Goal: Information Seeking & Learning: Understand process/instructions

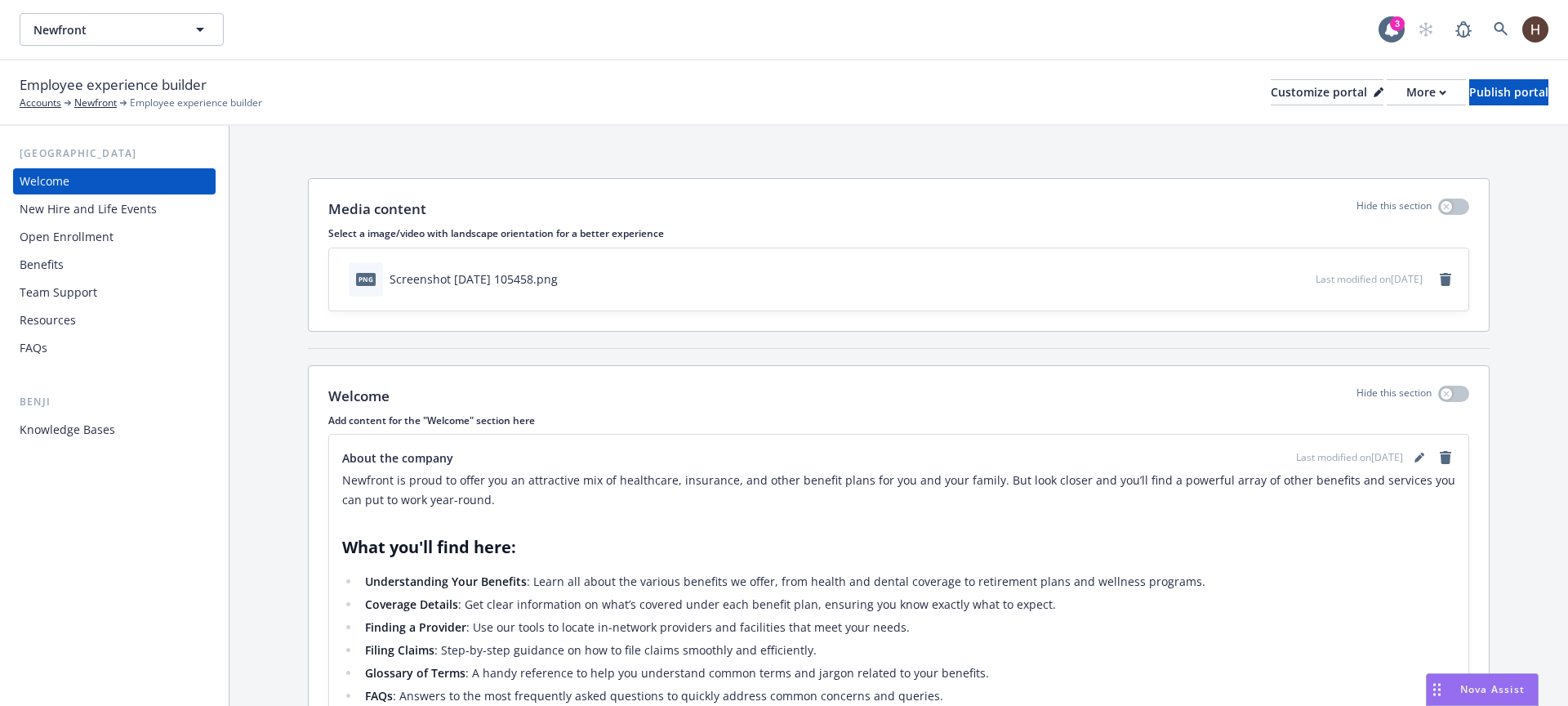
click at [884, 41] on div "Newfront Newfront" at bounding box center [699, 29] width 1359 height 33
click at [874, 54] on div "Newfront Newfront 3" at bounding box center [784, 29] width 1568 height 59
click at [750, 185] on div "Media content Hide this section Select a image/video with landscape orientation…" at bounding box center [899, 254] width 1181 height 151
click at [743, 189] on div "Media content Hide this section Select a image/video with landscape orientation…" at bounding box center [899, 254] width 1181 height 151
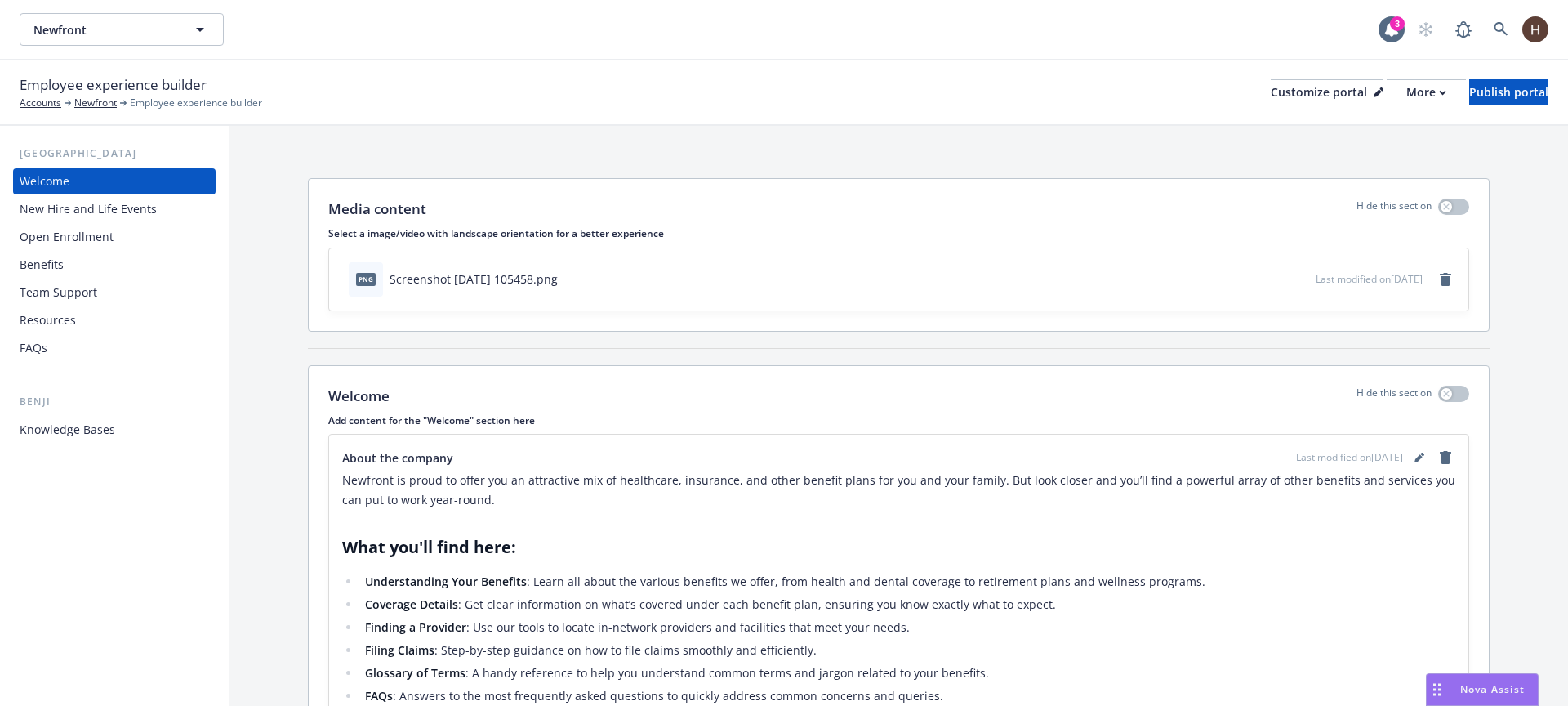
click at [754, 149] on div "Media content Hide this section Select a image/video with landscape orientation…" at bounding box center [898, 596] width 1339 height 941
click at [754, 147] on div "Media content Hide this section Select a image/video with landscape orientation…" at bounding box center [898, 596] width 1339 height 941
click at [768, 566] on div "Newfront is proud to offer you an attractive mix of healthcare, insurance, and …" at bounding box center [899, 712] width 1114 height 490
drag, startPoint x: 642, startPoint y: 594, endPoint x: 700, endPoint y: 620, distance: 63.6
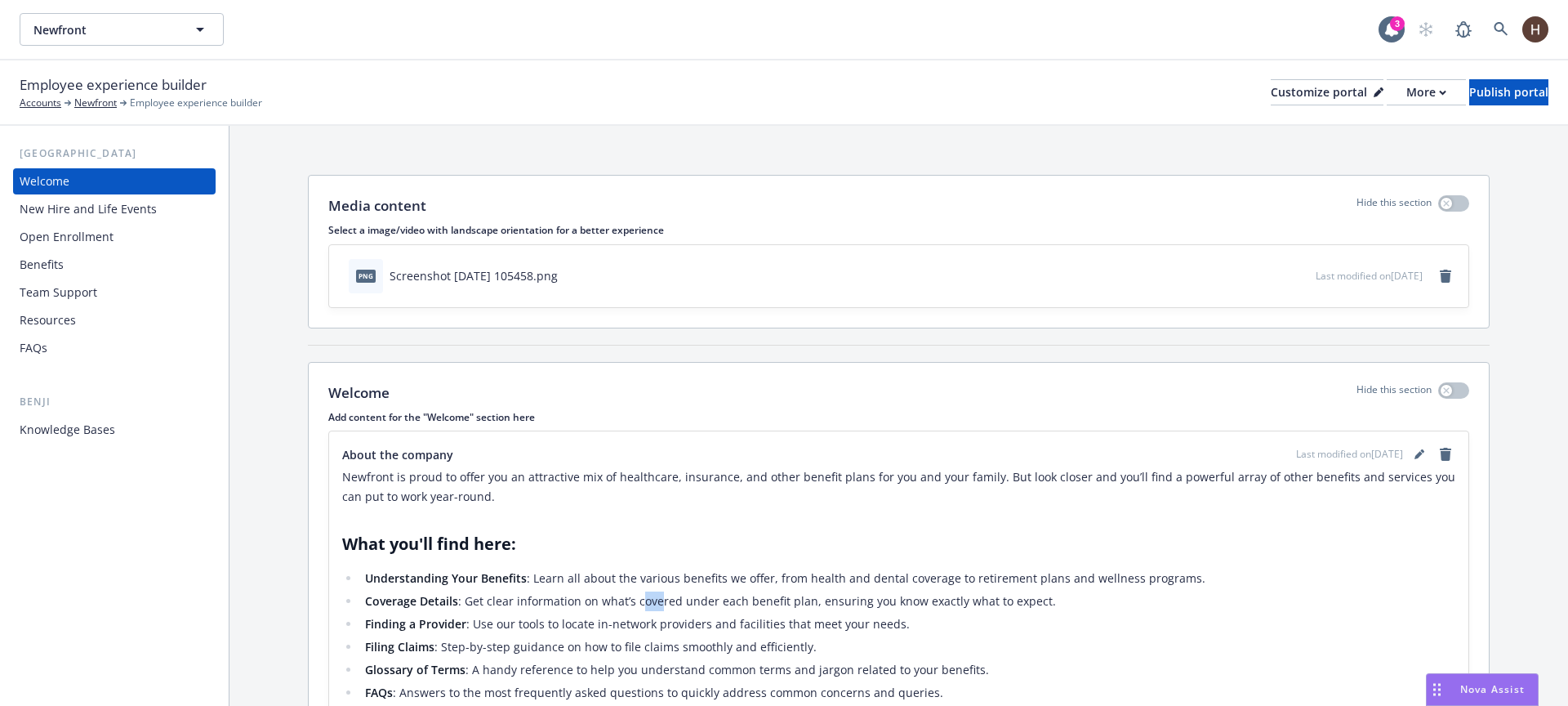
click at [675, 608] on li "Coverage Details : Get clear information on what’s covered under each benefit p…" at bounding box center [908, 601] width 1095 height 19
click at [703, 621] on li "Finding a Provider : Use our tools to locate in-network providers and facilitie…" at bounding box center [908, 624] width 1095 height 19
click at [775, 636] on ul "Understanding Your Benefits : Learn all about the various benefits we offer, fr…" at bounding box center [899, 648] width 1114 height 157
click at [830, 635] on li "Filing Claims : Step-by-step guidance on how to file claims smoothly and effici…" at bounding box center [908, 644] width 1095 height 19
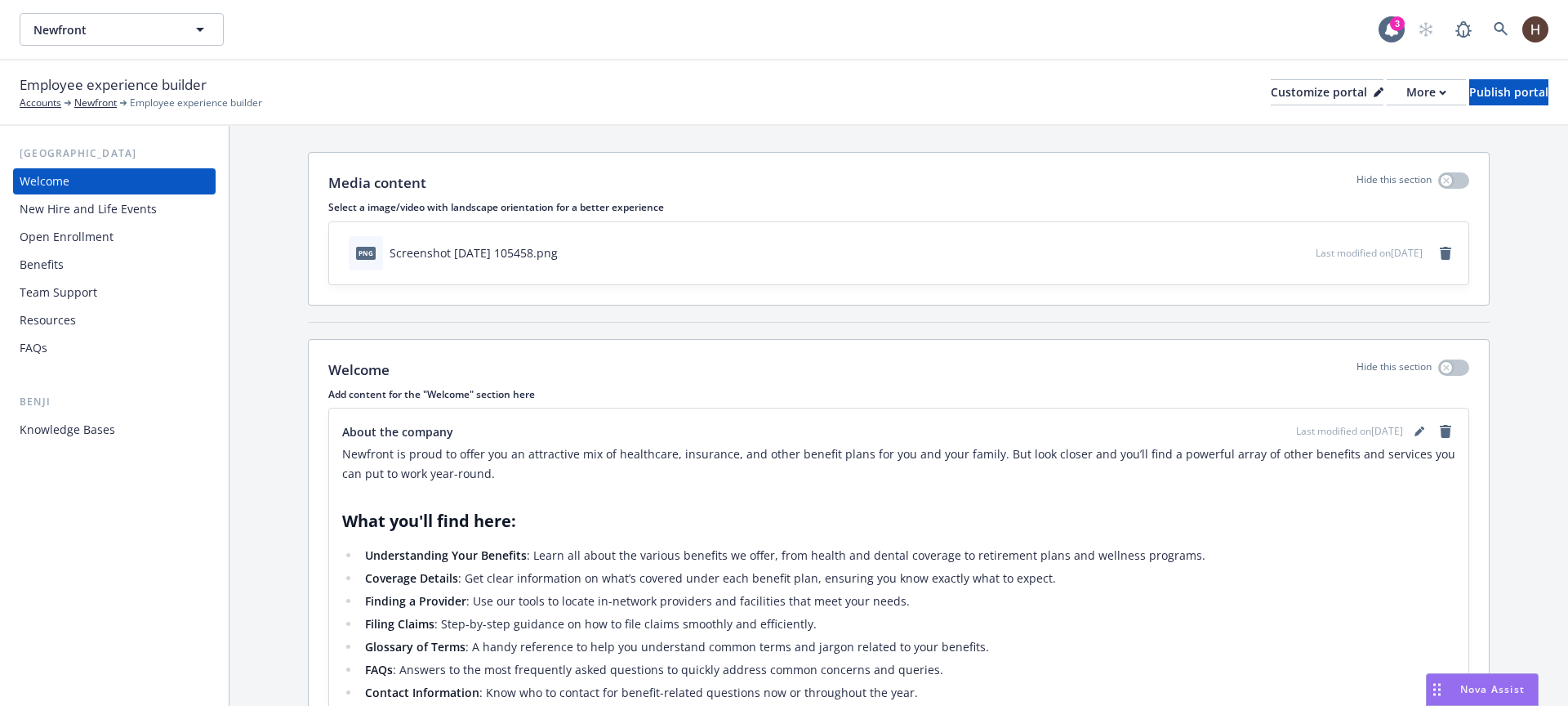
scroll to position [37, 0]
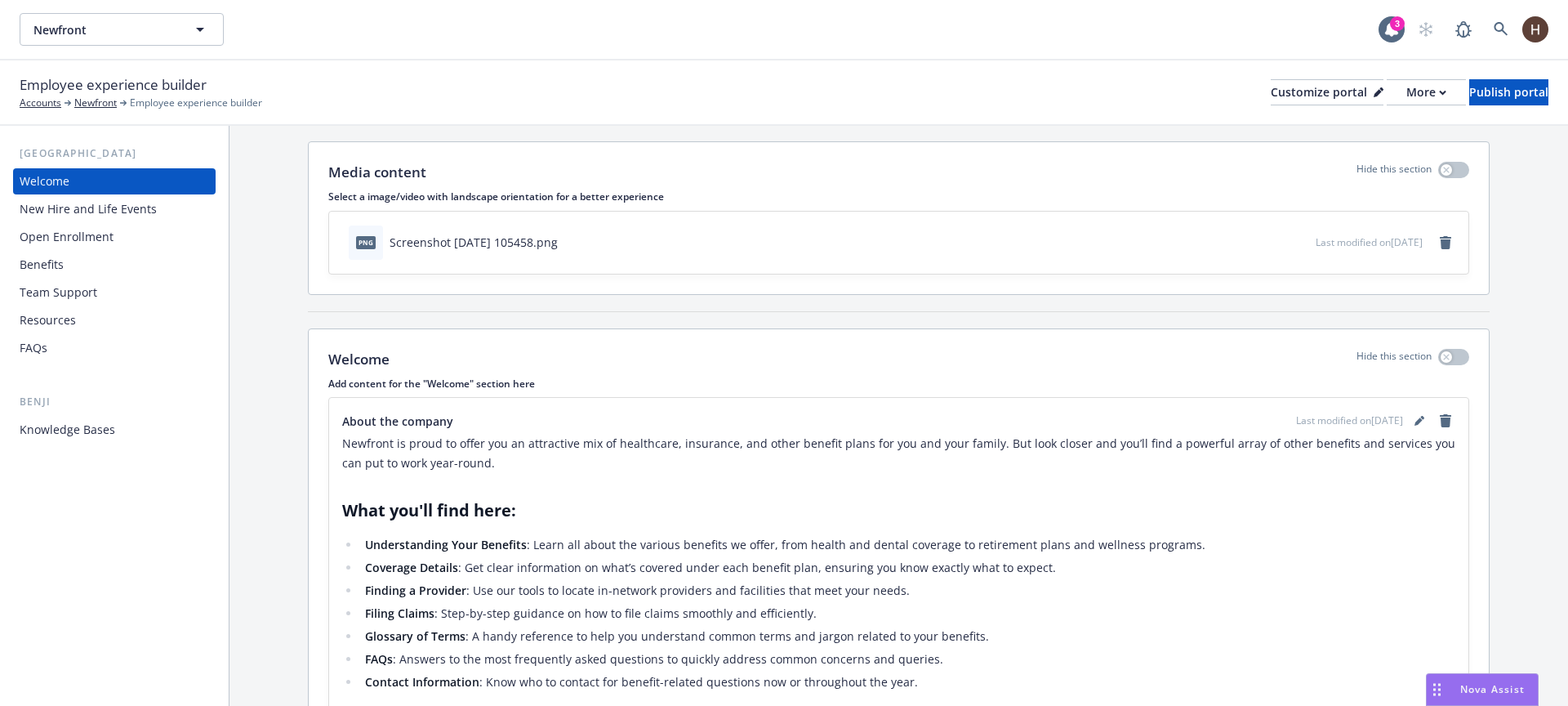
click at [1197, 21] on div "Newfront Newfront" at bounding box center [699, 29] width 1359 height 33
click at [902, 100] on div "Employee experience builder Accounts Newfront Employee experience builder Custo…" at bounding box center [784, 92] width 1529 height 36
click at [1385, 33] on icon at bounding box center [1391, 29] width 13 height 15
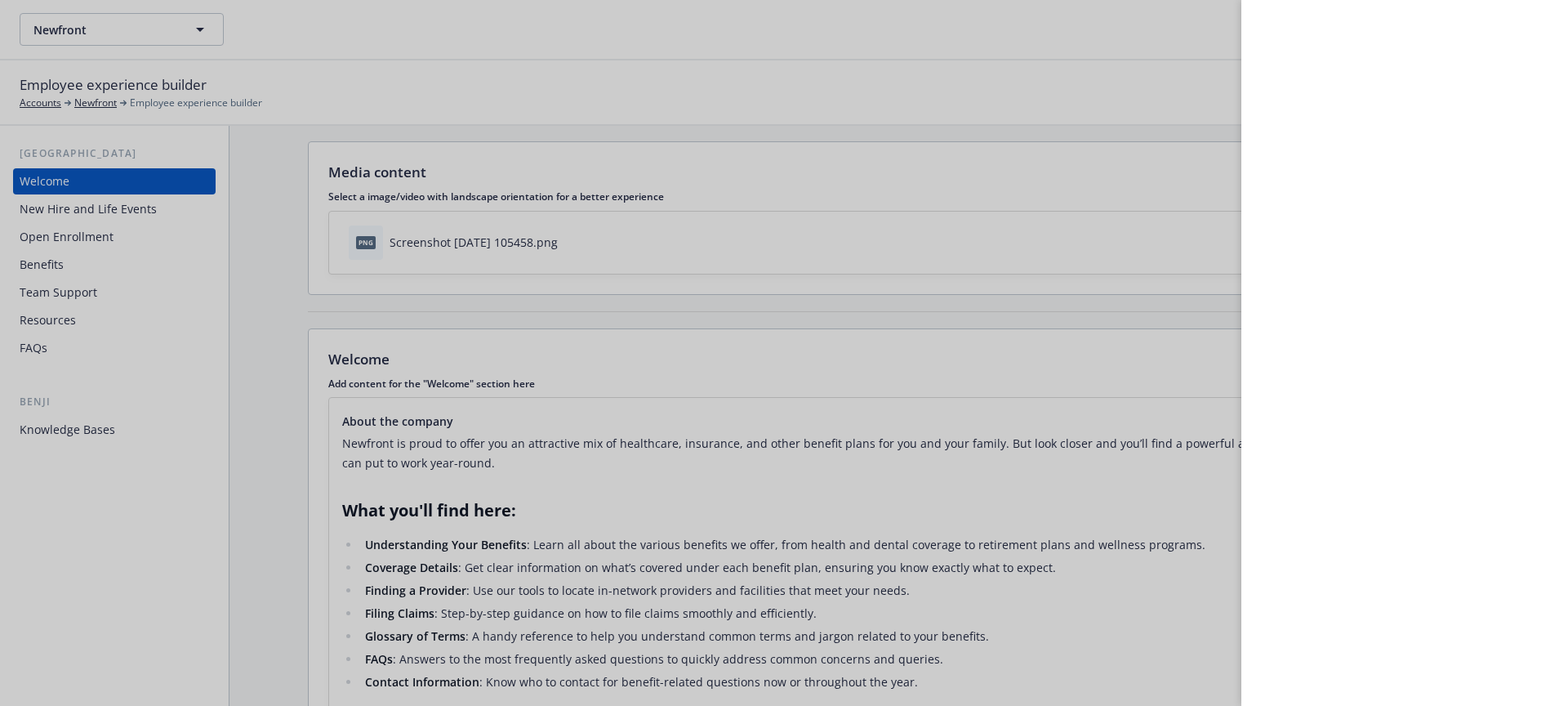
click at [1209, 23] on div at bounding box center [784, 353] width 1568 height 706
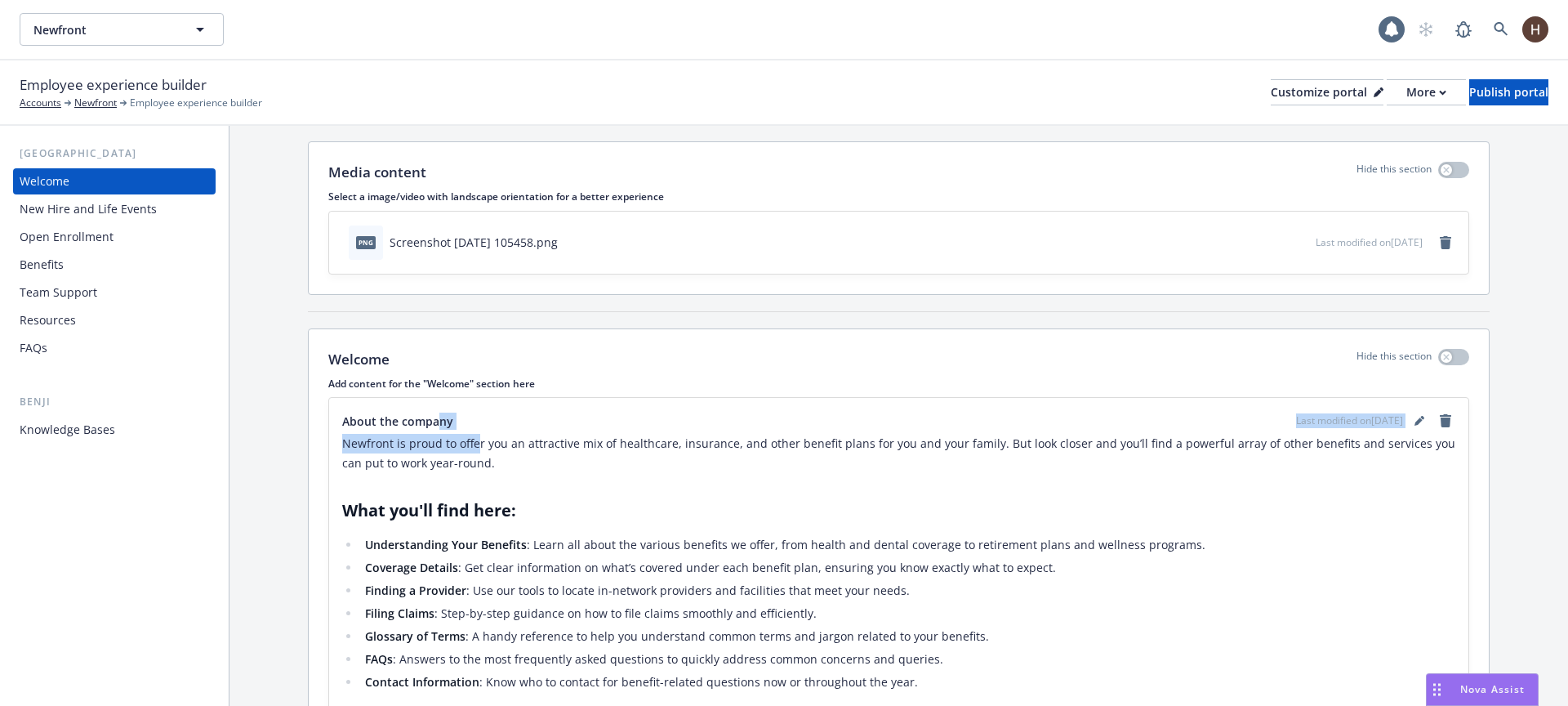
drag, startPoint x: 441, startPoint y: 427, endPoint x: 494, endPoint y: 446, distance: 56.3
click at [486, 443] on div "About the company Last modified on [DATE] Newfront is proud to offer you an att…" at bounding box center [899, 674] width 1114 height 526
click at [503, 451] on p "Newfront is proud to offer you an attractive mix of healthcare, insurance, and …" at bounding box center [899, 454] width 1114 height 39
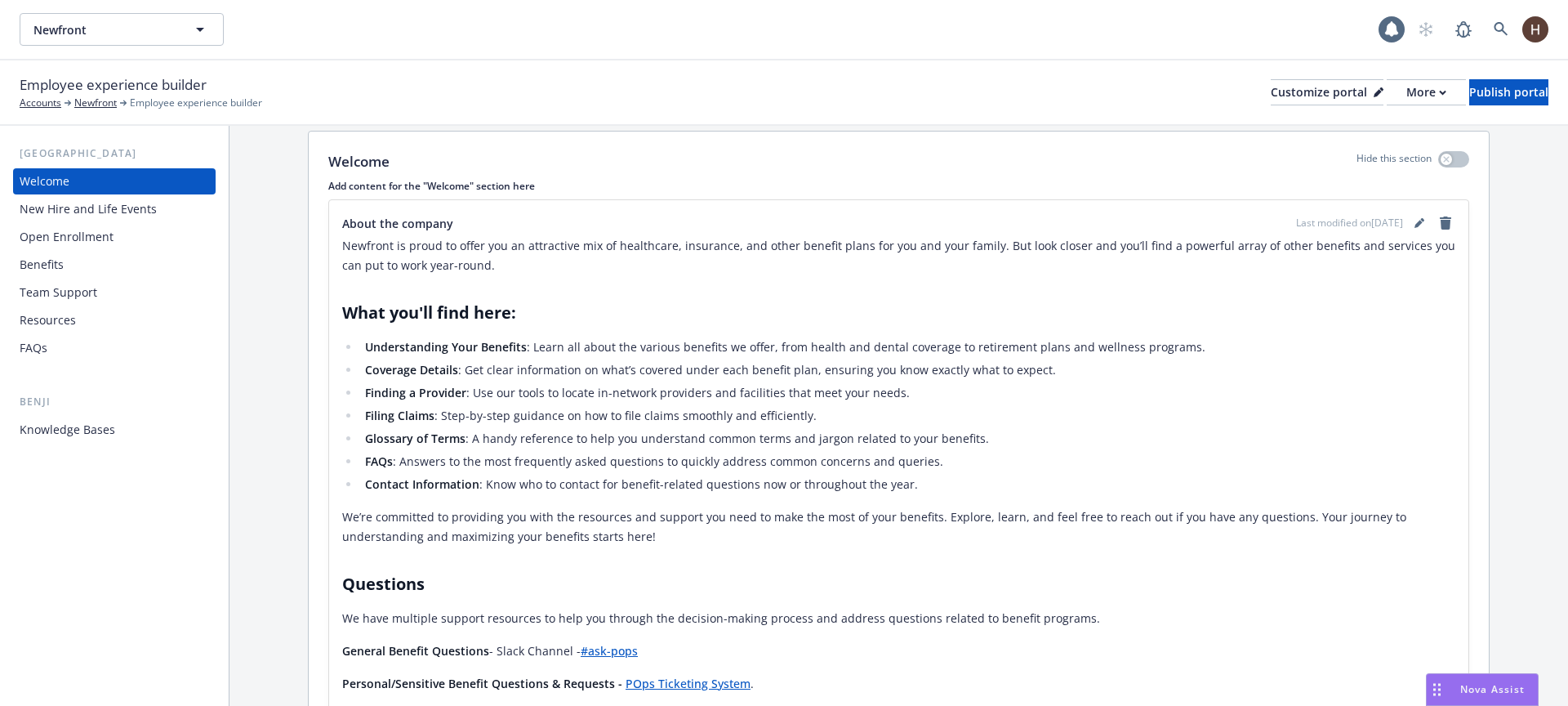
scroll to position [361, 0]
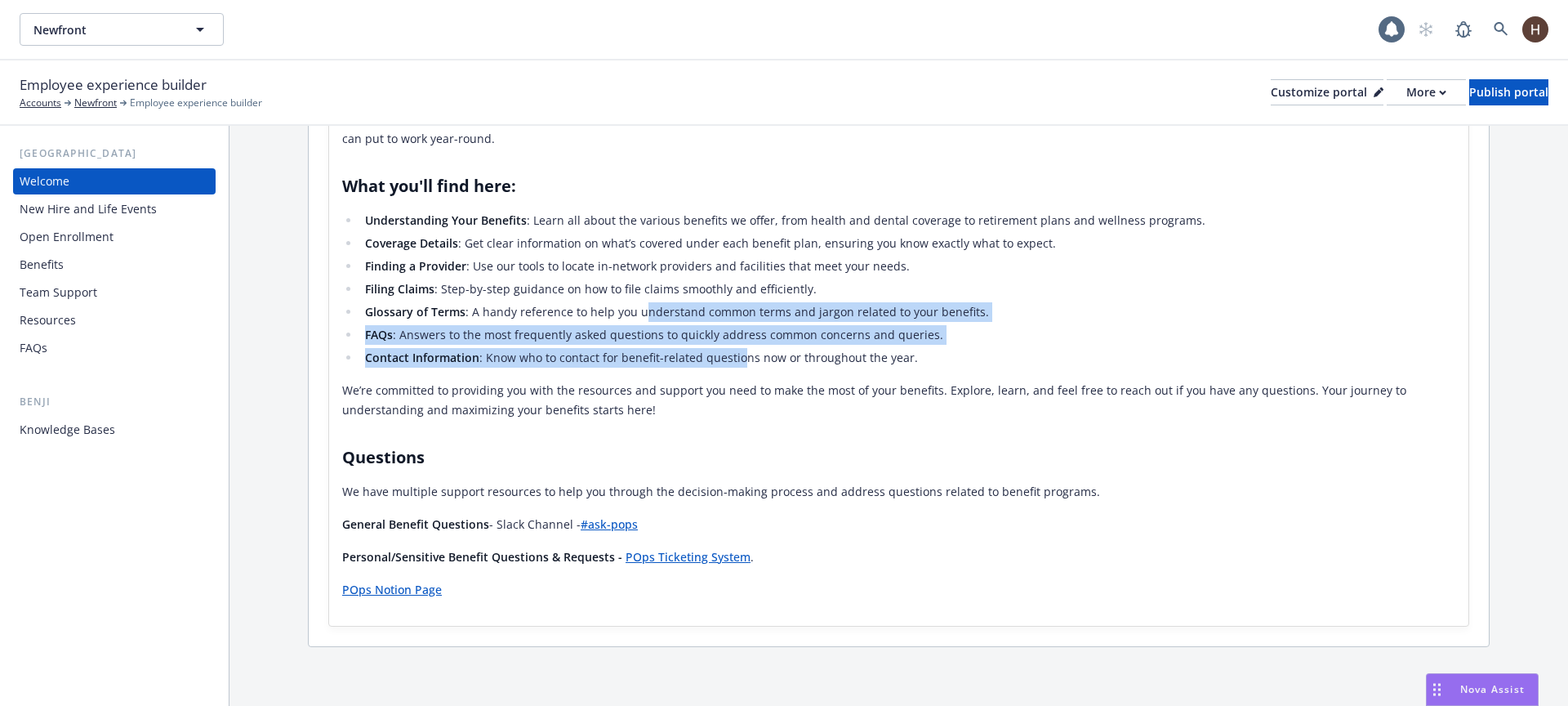
drag, startPoint x: 638, startPoint y: 313, endPoint x: 744, endPoint y: 368, distance: 119.4
click at [744, 368] on div "Newfront is proud to offer you an attractive mix of healthcare, insurance, and …" at bounding box center [899, 354] width 1114 height 490
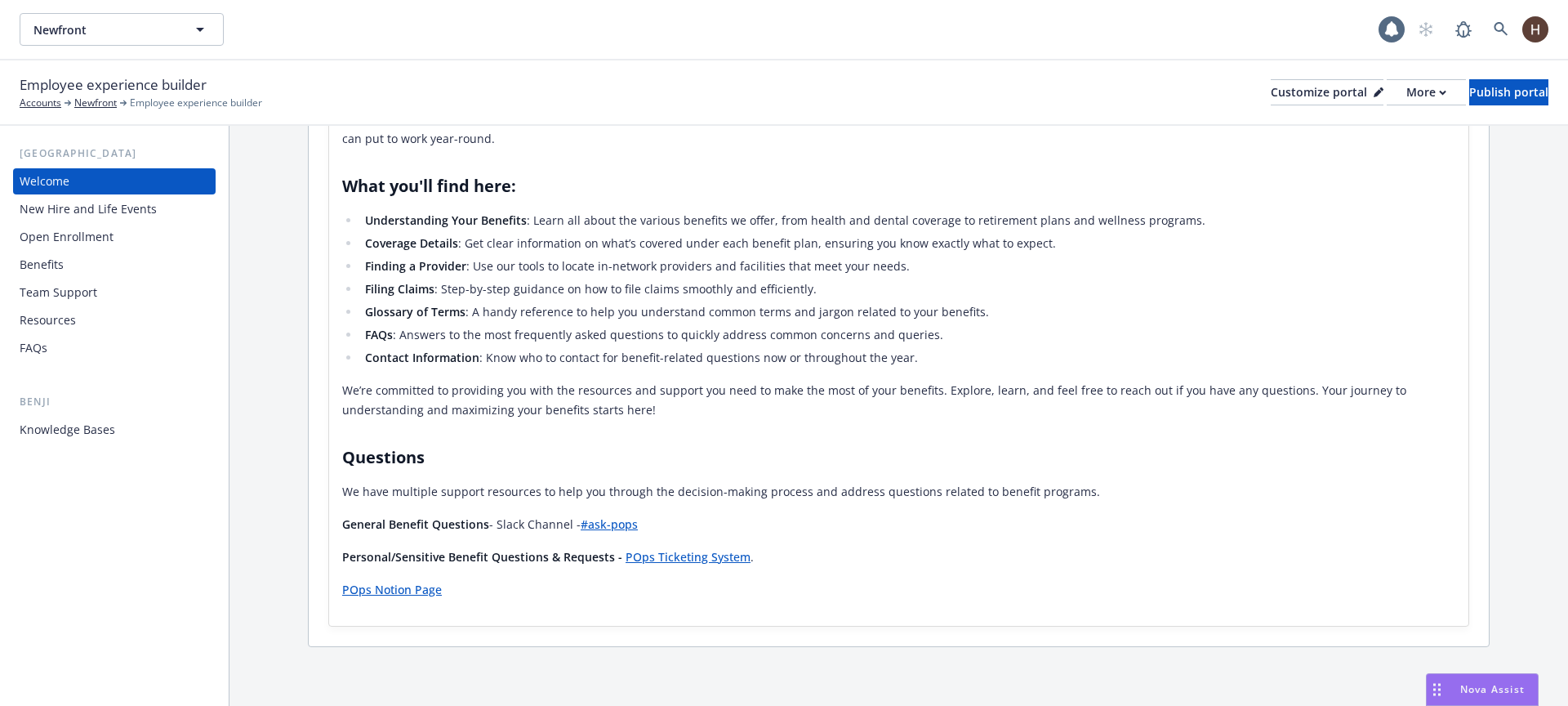
drag, startPoint x: 754, startPoint y: 368, endPoint x: 798, endPoint y: 374, distance: 44.4
click at [756, 370] on div "Newfront is proud to offer you an attractive mix of healthcare, insurance, and …" at bounding box center [899, 354] width 1114 height 490
click at [803, 374] on div "Newfront is proud to offer you an attractive mix of healthcare, insurance, and …" at bounding box center [899, 354] width 1114 height 490
